Goal: Task Accomplishment & Management: Use online tool/utility

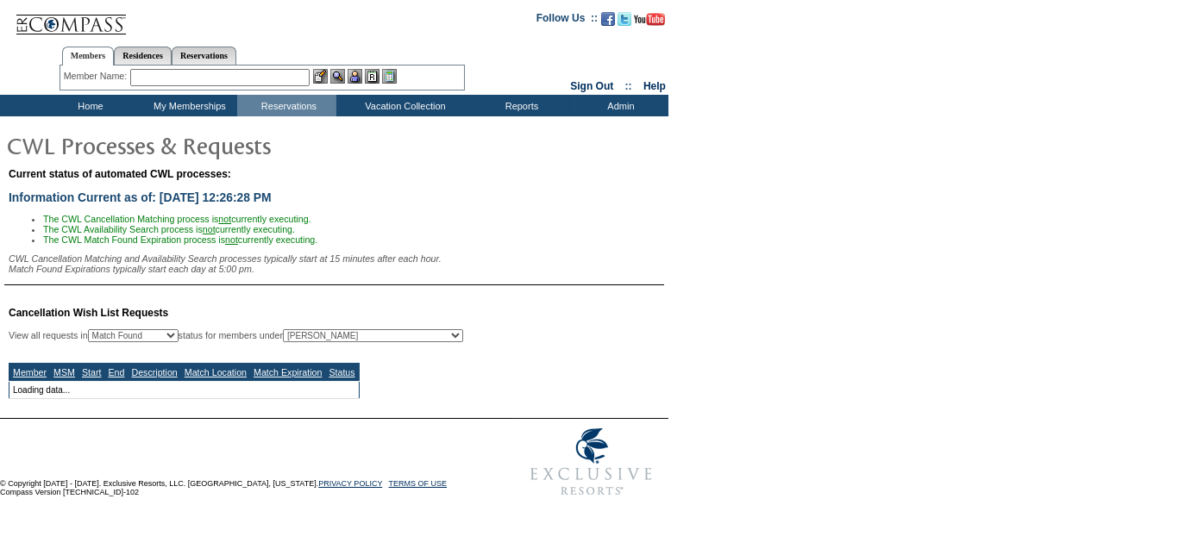
select select "50"
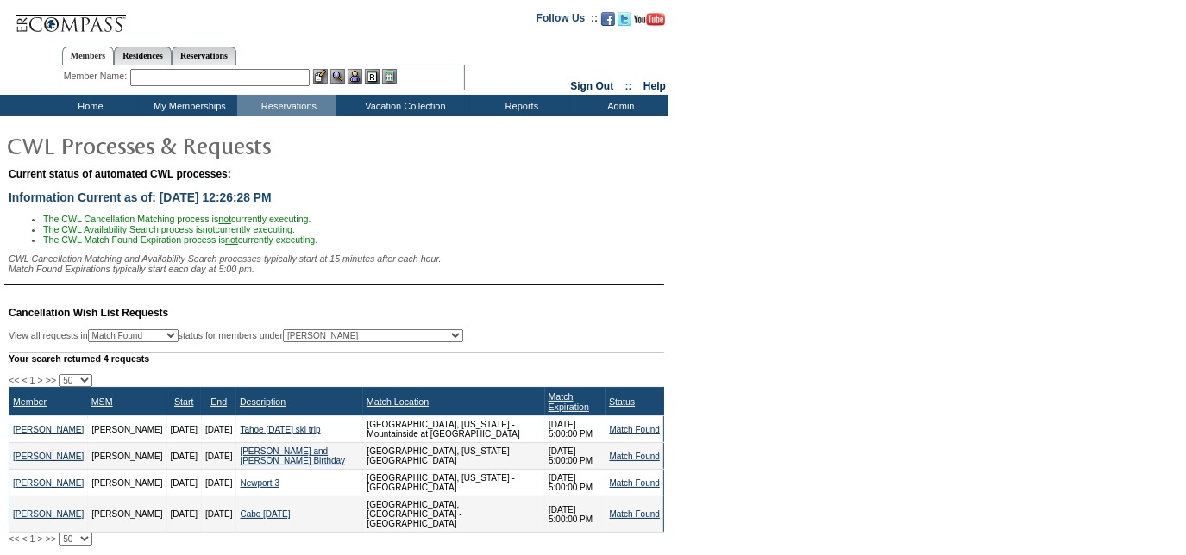
click at [360, 342] on select "All MSMs [PERSON_NAME] Accounting (MSM), Team Admin, IT Group Administrator, Me…" at bounding box center [373, 335] width 180 height 13
click at [425, 342] on select "All MSMs [PERSON_NAME] Accounting (MSM), Team Admin, IT Group Administrator, Me…" at bounding box center [373, 335] width 180 height 13
select select "62886"
click at [325, 336] on select "All MSMs [PERSON_NAME] Accounting (MSM), Team Admin, IT Group Administrator, Me…" at bounding box center [373, 335] width 180 height 13
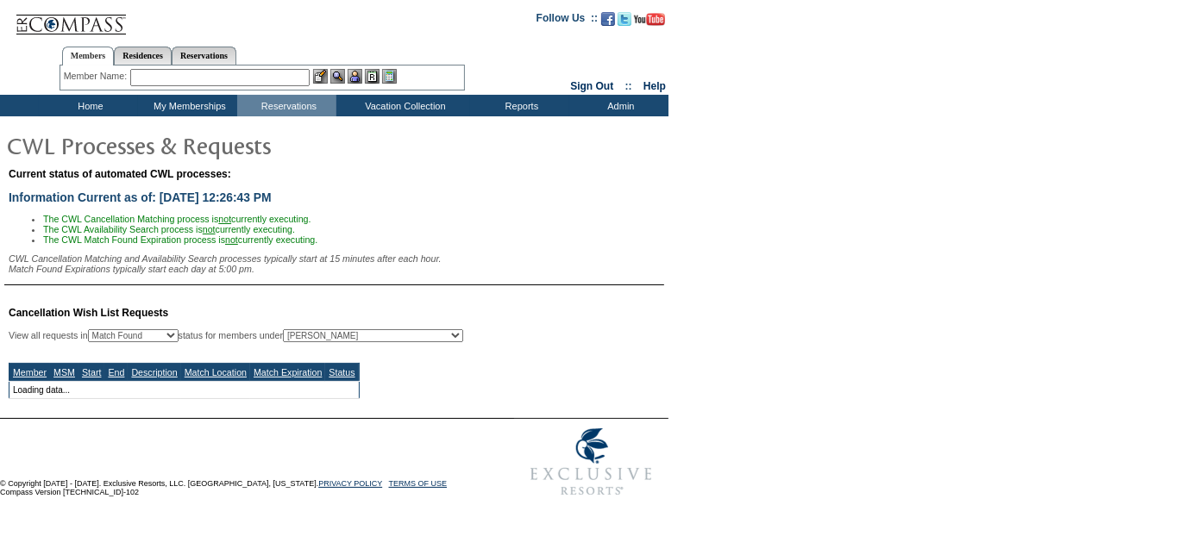
select select "50"
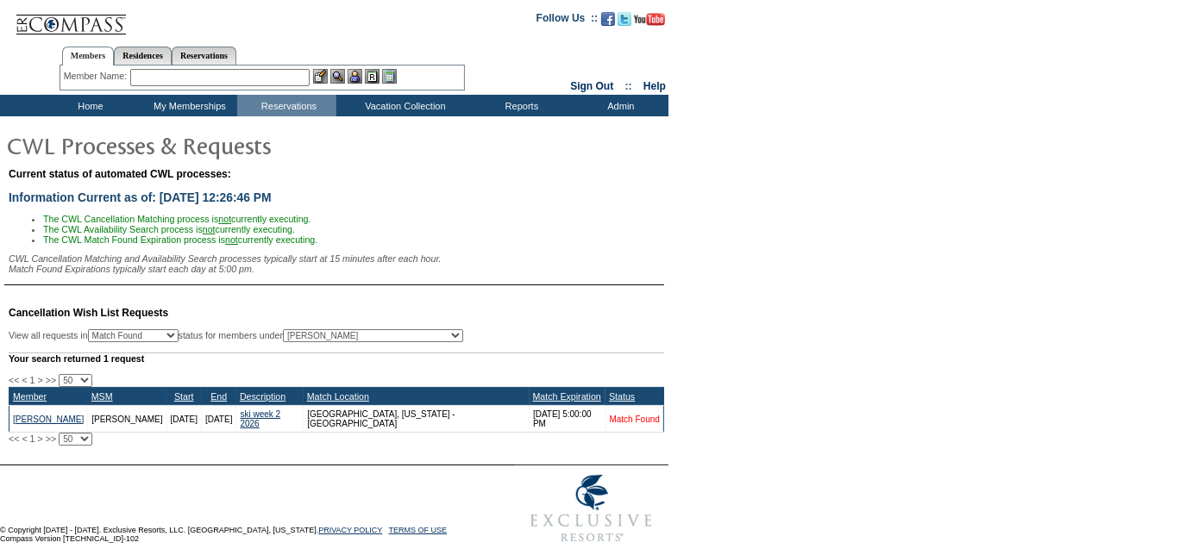
click at [610, 424] on link "Match Found" at bounding box center [635, 419] width 50 height 9
